Goal: Task Accomplishment & Management: Complete application form

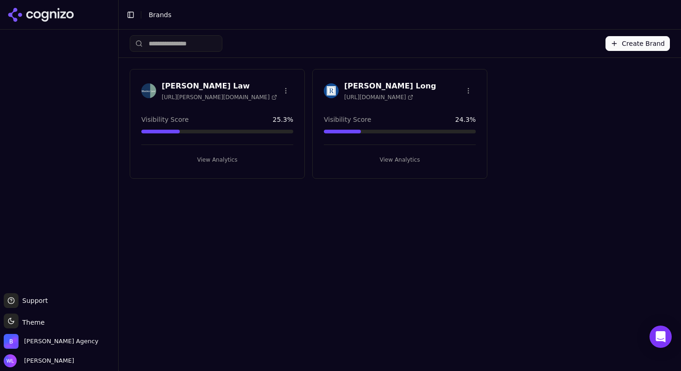
click at [625, 44] on button "Create Brand" at bounding box center [637, 43] width 64 height 15
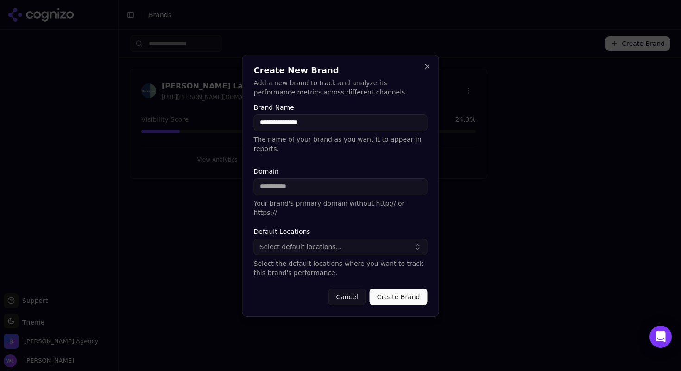
type input "**********"
type input "*"
type input "**********"
click at [321, 244] on span "Select default locations..." at bounding box center [301, 246] width 82 height 9
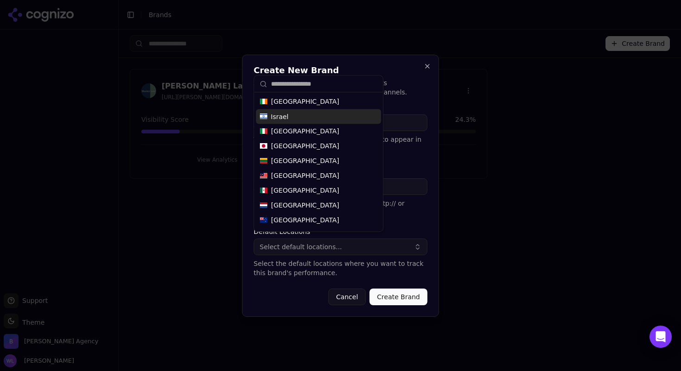
scroll to position [487, 0]
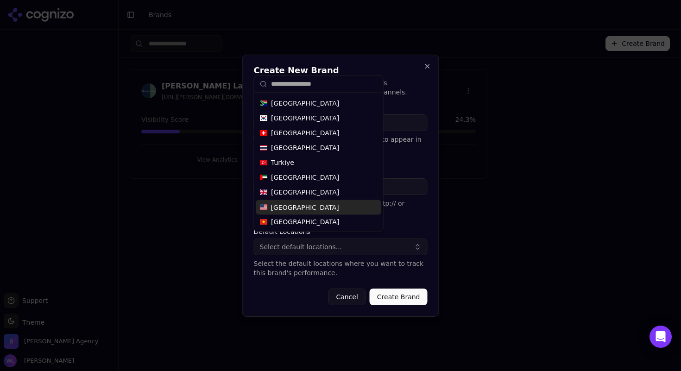
click at [308, 205] on span "[GEOGRAPHIC_DATA]" at bounding box center [305, 207] width 68 height 9
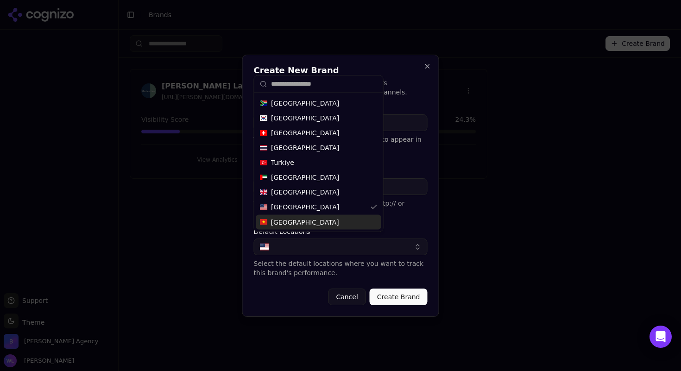
click at [391, 289] on button "Create Brand" at bounding box center [399, 297] width 58 height 17
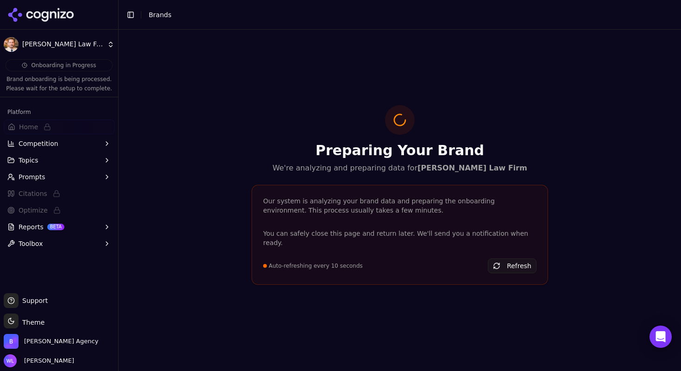
click at [152, 17] on span "Brands" at bounding box center [160, 14] width 23 height 7
click at [131, 16] on button "Toggle Sidebar" at bounding box center [130, 14] width 13 height 13
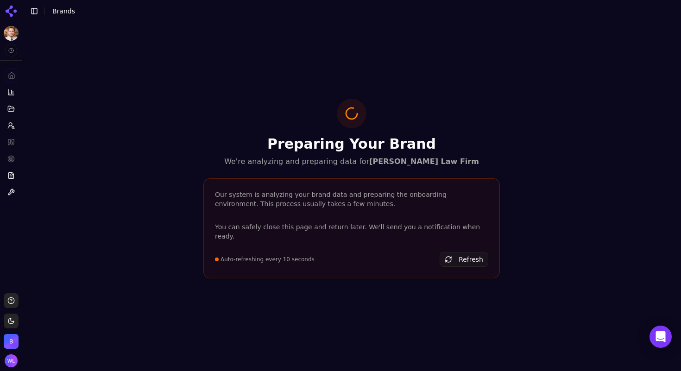
click at [36, 7] on button "Toggle Sidebar" at bounding box center [34, 11] width 13 height 13
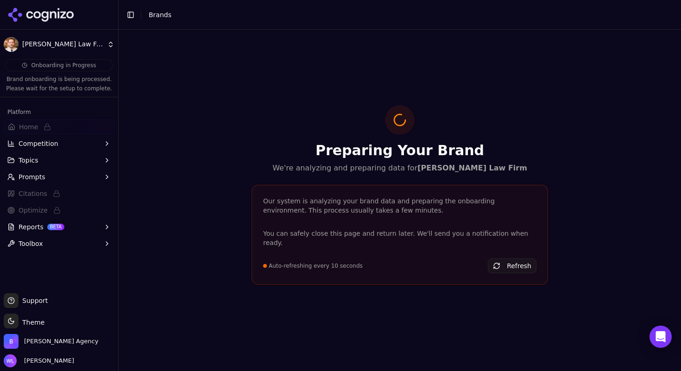
click at [27, 13] on icon at bounding box center [29, 14] width 7 height 7
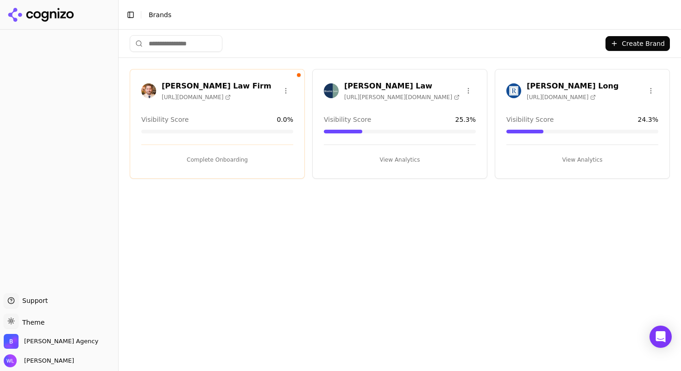
click at [199, 94] on span "[URL][DOMAIN_NAME]" at bounding box center [196, 97] width 69 height 7
click at [213, 154] on button "Complete Onboarding" at bounding box center [217, 159] width 152 height 15
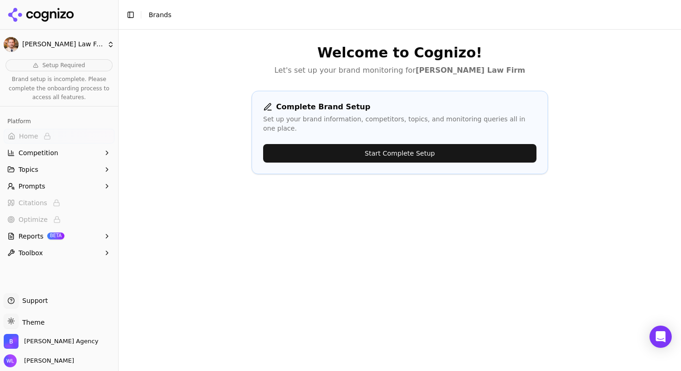
click at [416, 146] on button "Start Complete Setup" at bounding box center [399, 153] width 273 height 19
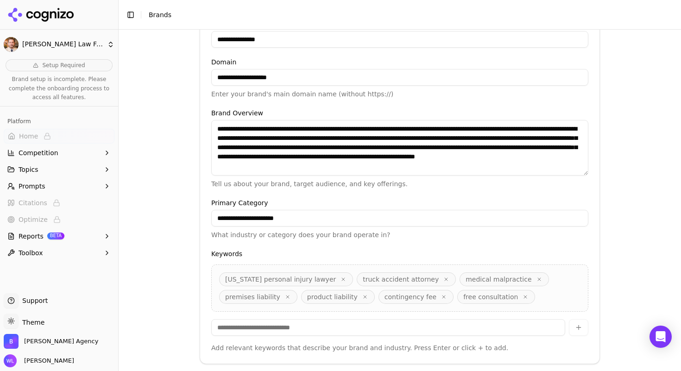
scroll to position [227, 0]
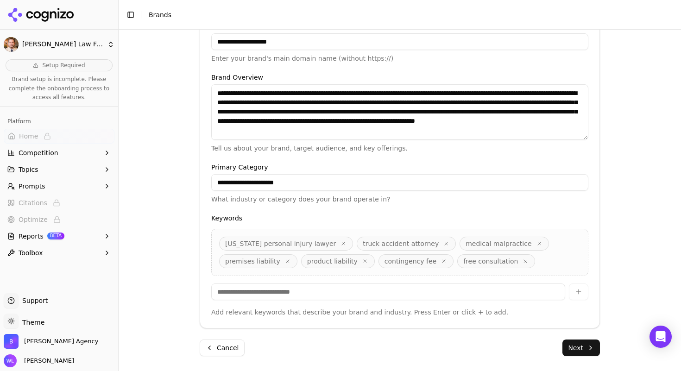
click at [309, 242] on span "[US_STATE] personal injury lawyer" at bounding box center [280, 243] width 111 height 9
click at [522, 261] on icon "button" at bounding box center [525, 261] width 6 height 6
click at [442, 260] on icon "button" at bounding box center [443, 261] width 3 height 3
click at [538, 244] on icon "button" at bounding box center [539, 243] width 3 height 3
click at [251, 289] on input at bounding box center [388, 291] width 354 height 17
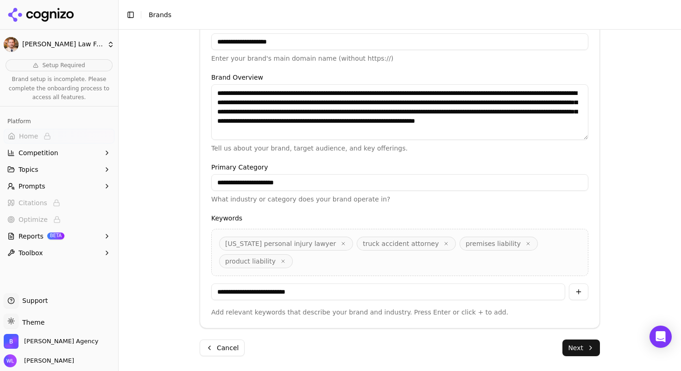
type input "**********"
type input "*"
type input "**********"
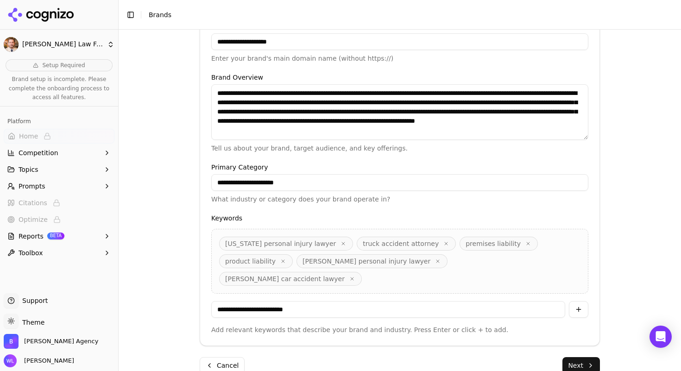
type input "**********"
type input "*"
type input "**********"
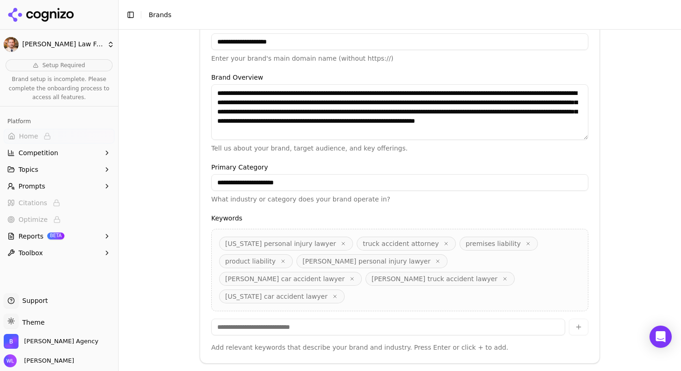
click at [180, 295] on div "**********" at bounding box center [400, 200] width 562 height 341
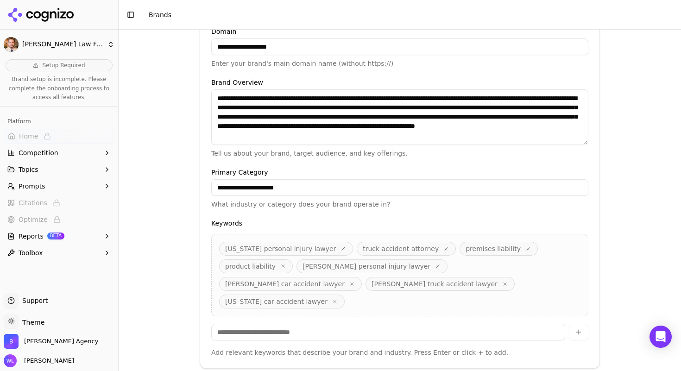
scroll to position [245, 0]
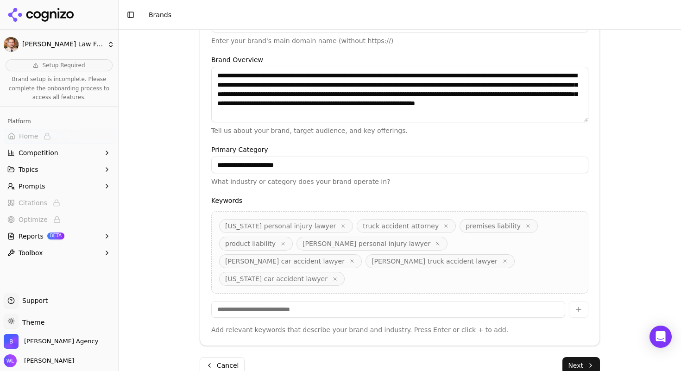
click at [581, 357] on button "Next" at bounding box center [581, 365] width 38 height 17
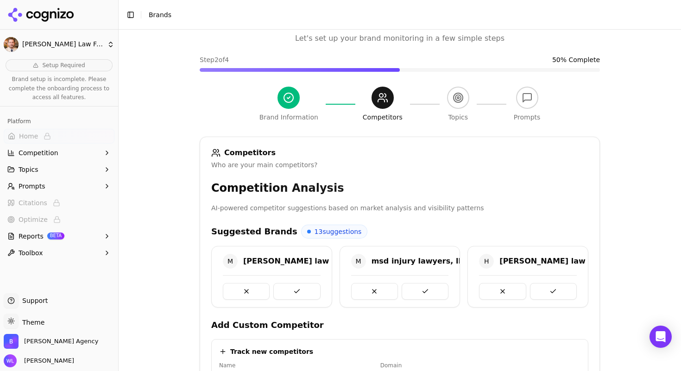
scroll to position [106, 0]
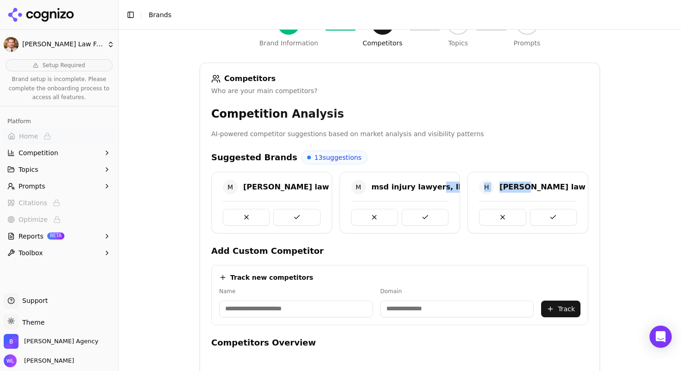
drag, startPoint x: 517, startPoint y: 187, endPoint x: 428, endPoint y: 190, distance: 89.4
click at [428, 190] on div "M [PERSON_NAME] law firm M msd injury lawyers, llc H [PERSON_NAME] law firm, pl…" at bounding box center [399, 203] width 377 height 62
click at [433, 145] on div "Competition Analysis AI-powered competitor suggestions based on market analysis…" at bounding box center [399, 272] width 377 height 330
click at [293, 218] on button at bounding box center [296, 217] width 47 height 17
click at [276, 308] on input at bounding box center [296, 309] width 154 height 17
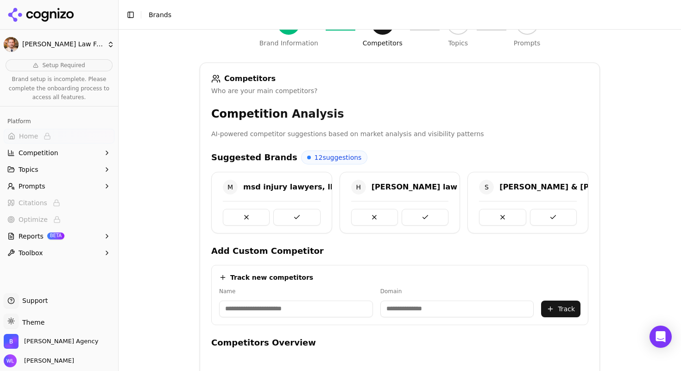
click at [539, 251] on h4 "Add Custom Competitor" at bounding box center [399, 251] width 377 height 13
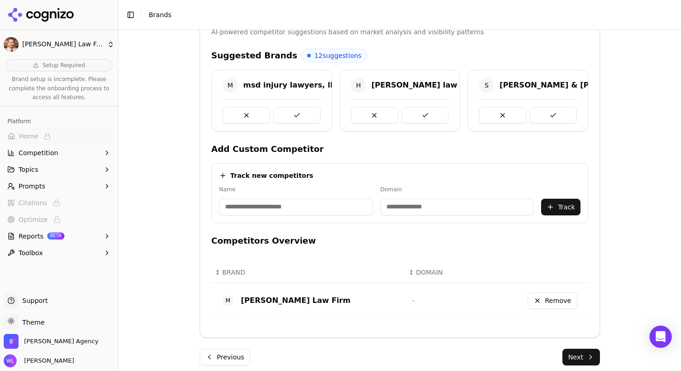
scroll to position [217, 0]
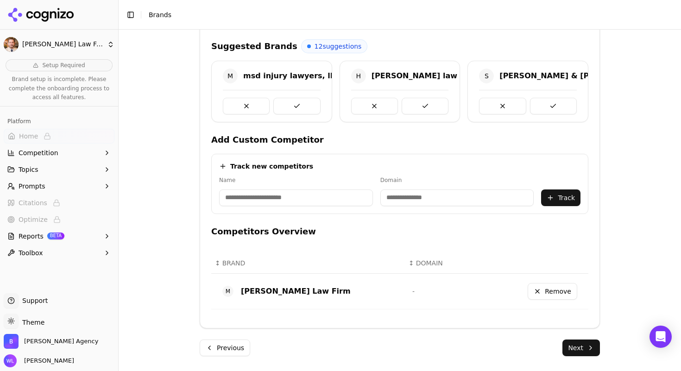
click at [596, 343] on button "Next" at bounding box center [581, 347] width 38 height 17
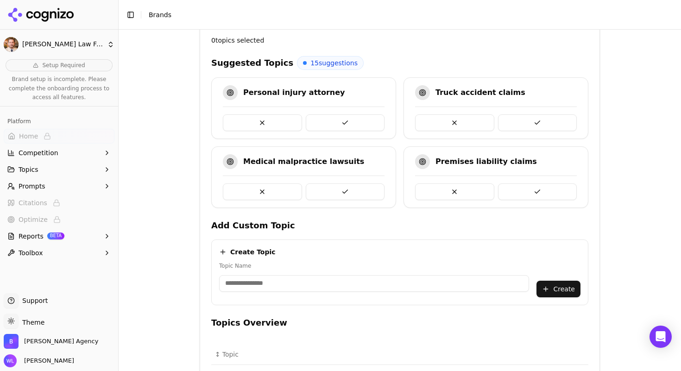
click at [345, 122] on button at bounding box center [345, 122] width 79 height 17
click at [339, 121] on button at bounding box center [345, 122] width 79 height 17
click at [344, 194] on button at bounding box center [345, 191] width 79 height 17
click at [543, 124] on button at bounding box center [537, 122] width 79 height 17
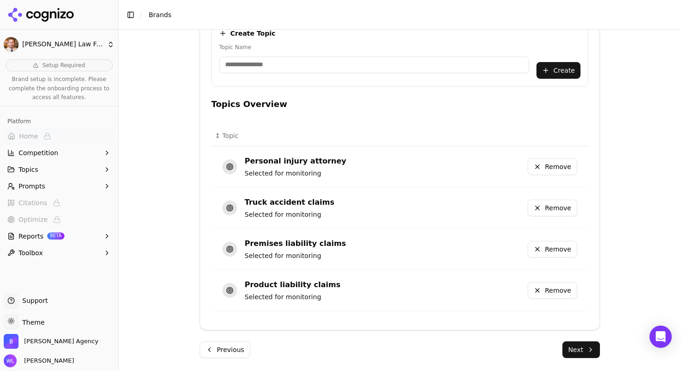
scroll to position [438, 0]
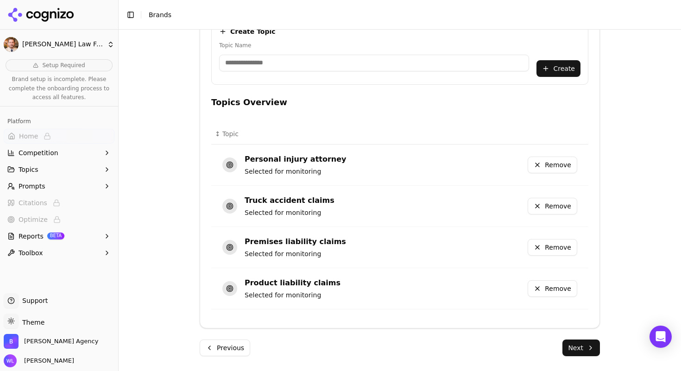
click at [584, 346] on button "Next" at bounding box center [581, 347] width 38 height 17
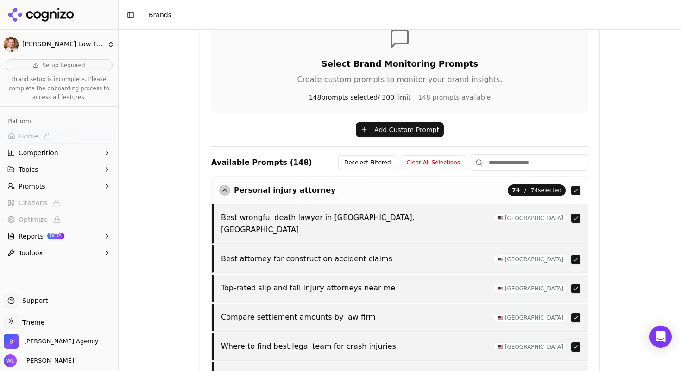
scroll to position [281, 0]
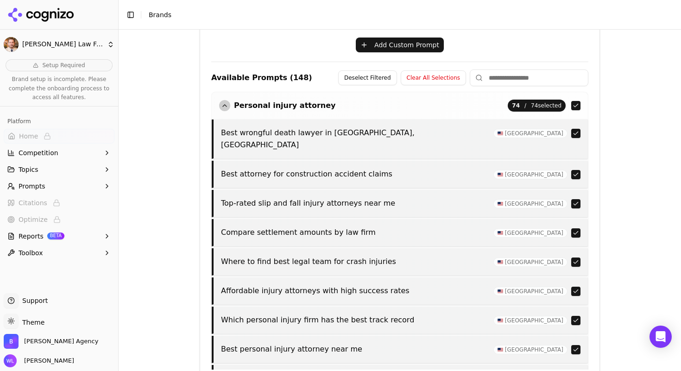
click at [571, 228] on button "button" at bounding box center [575, 232] width 9 height 9
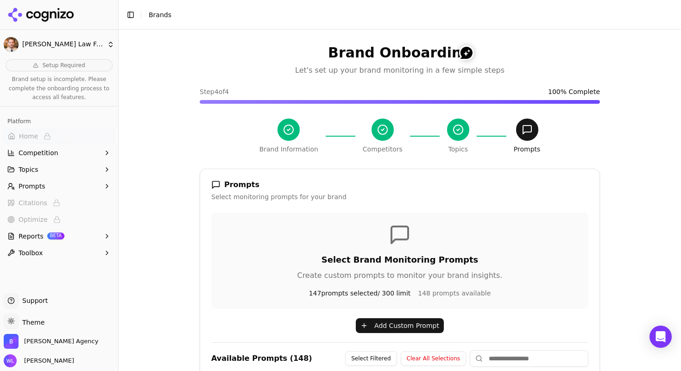
scroll to position [193, 0]
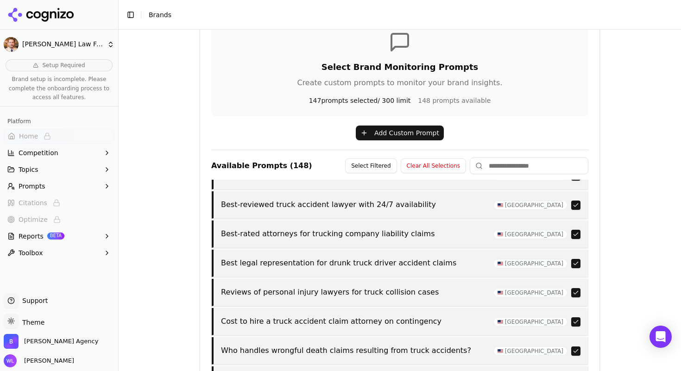
click at [424, 169] on button "Clear All Selections" at bounding box center [433, 165] width 65 height 15
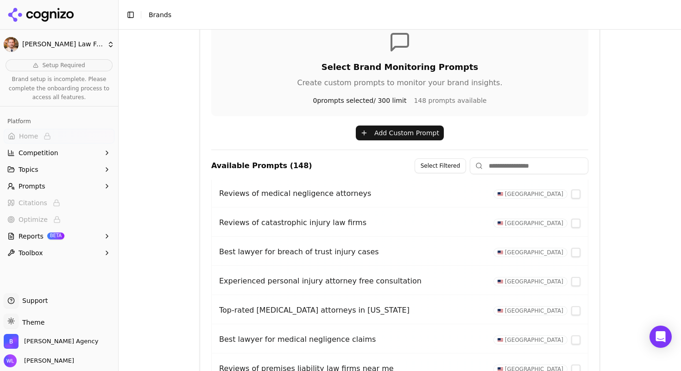
scroll to position [0, 0]
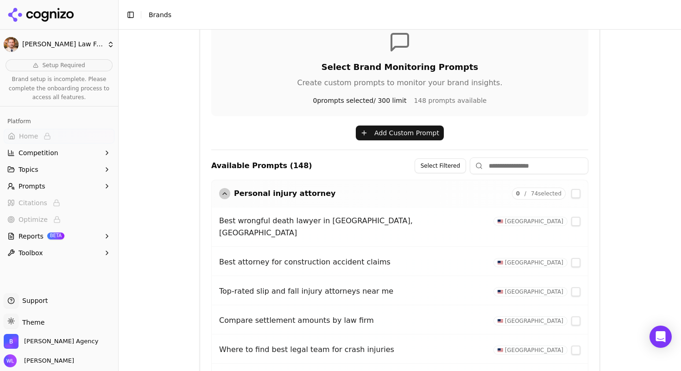
click at [571, 222] on button "button" at bounding box center [575, 221] width 9 height 9
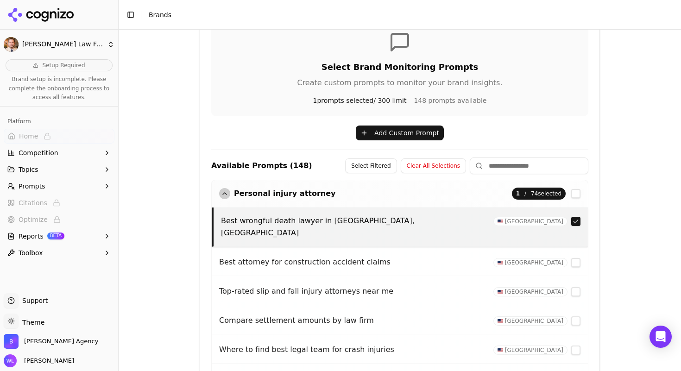
click at [561, 278] on div "Top-rated slip and fall injury attorneys near me [GEOGRAPHIC_DATA]" at bounding box center [400, 291] width 376 height 27
click at [571, 258] on button "button" at bounding box center [575, 262] width 9 height 9
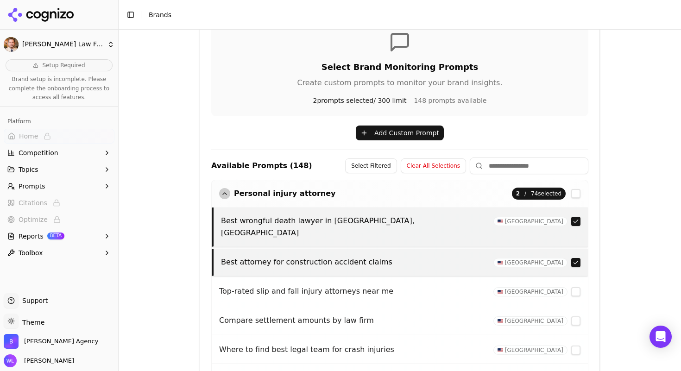
click at [571, 258] on button "button" at bounding box center [575, 262] width 9 height 9
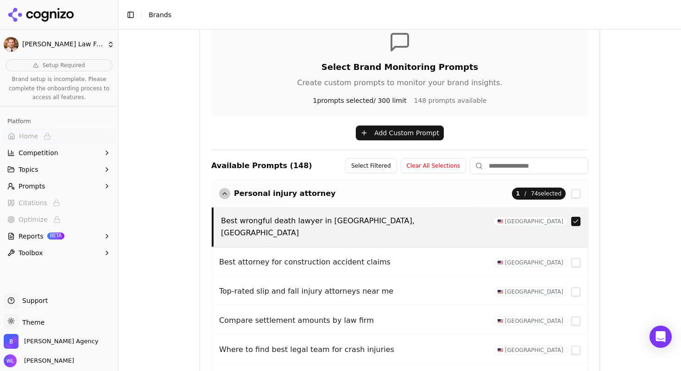
scroll to position [378, 0]
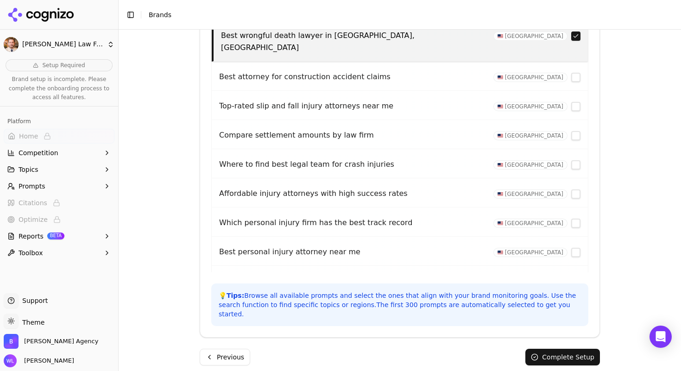
click at [573, 349] on button "Complete Setup" at bounding box center [562, 357] width 75 height 17
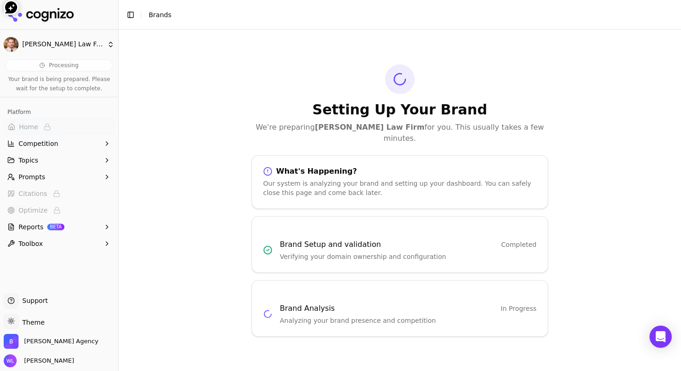
scroll to position [0, 0]
